Goal: Find specific page/section: Find specific page/section

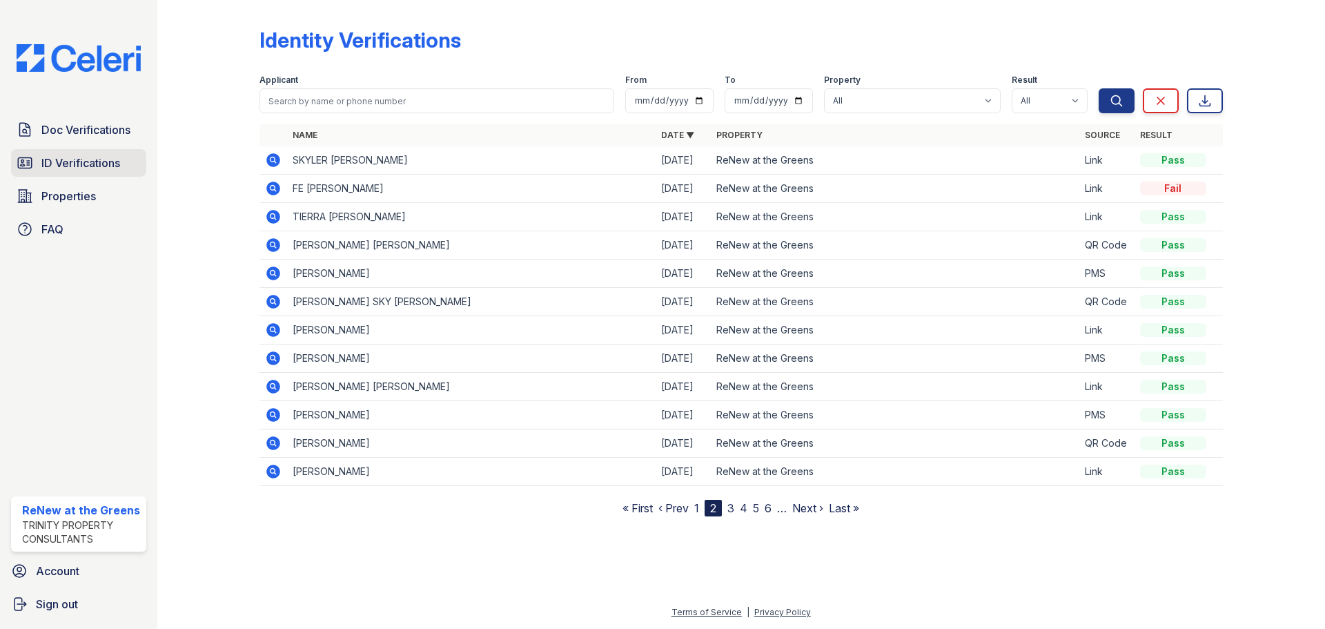
click at [64, 168] on span "ID Verifications" at bounding box center [80, 163] width 79 height 17
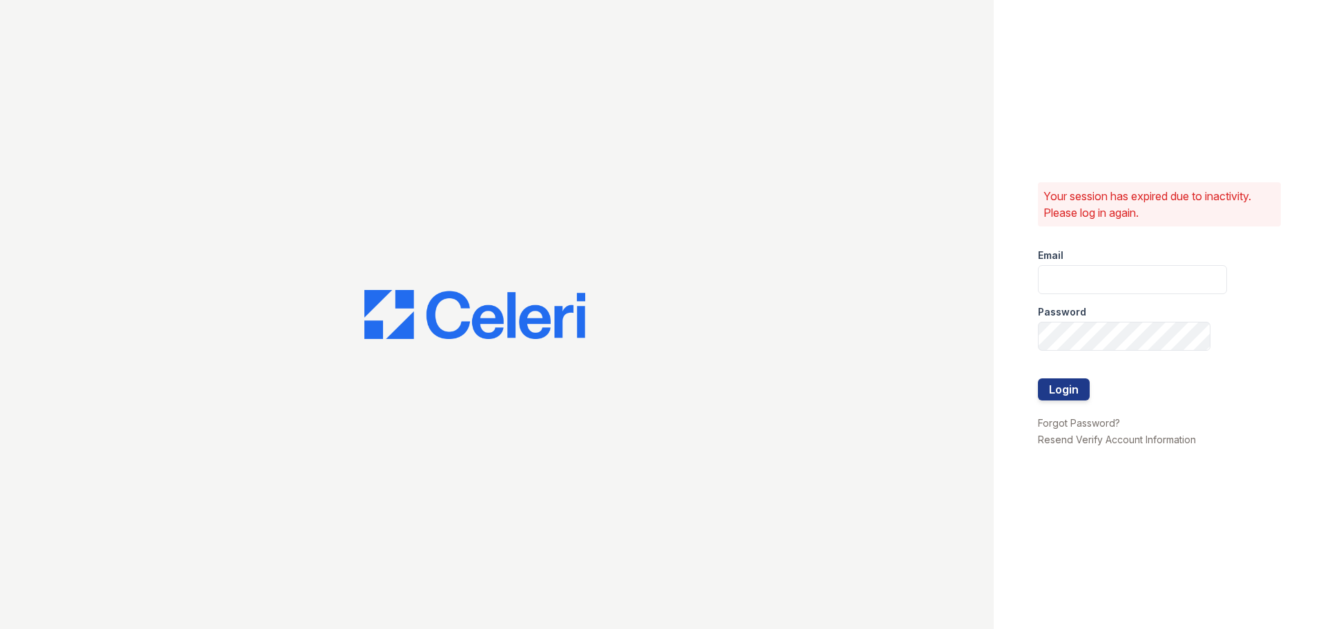
click at [1127, 268] on form "Email Password Login" at bounding box center [1132, 325] width 189 height 177
click at [1139, 280] on input "email" at bounding box center [1132, 279] width 189 height 29
type input "renewatthegreens@trinity-pm.com"
click at [1077, 391] on button "Login" at bounding box center [1064, 389] width 52 height 22
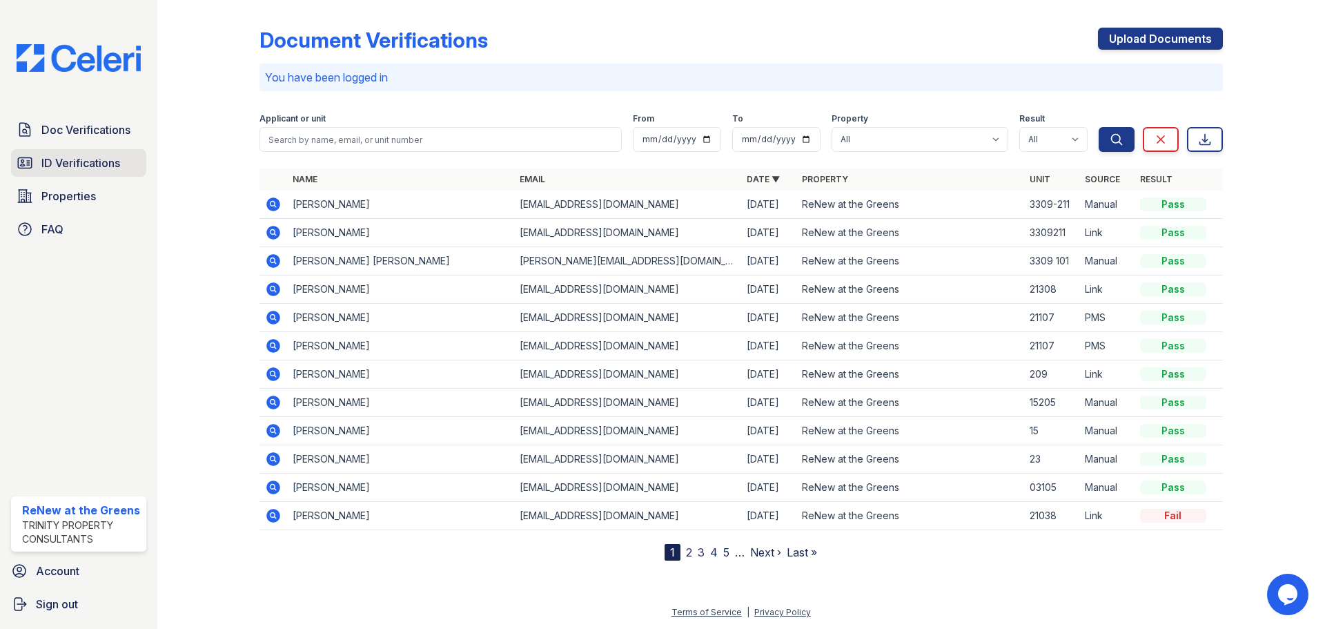
click at [74, 175] on link "ID Verifications" at bounding box center [78, 163] width 135 height 28
